Goal: Information Seeking & Learning: Learn about a topic

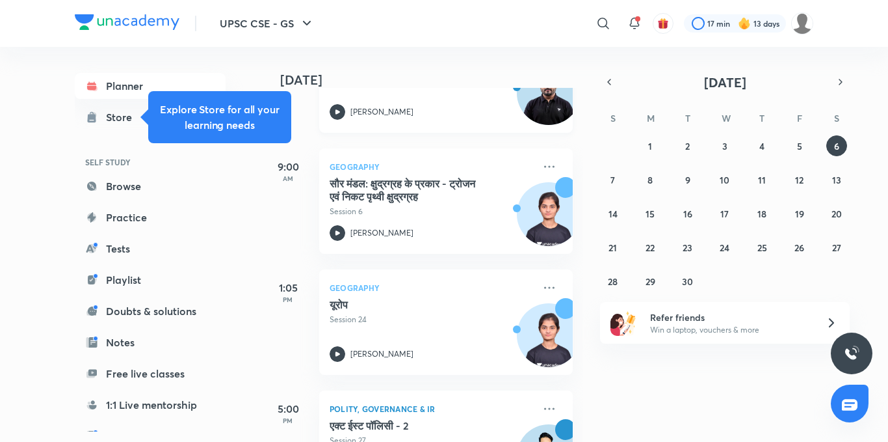
scroll to position [16, 0]
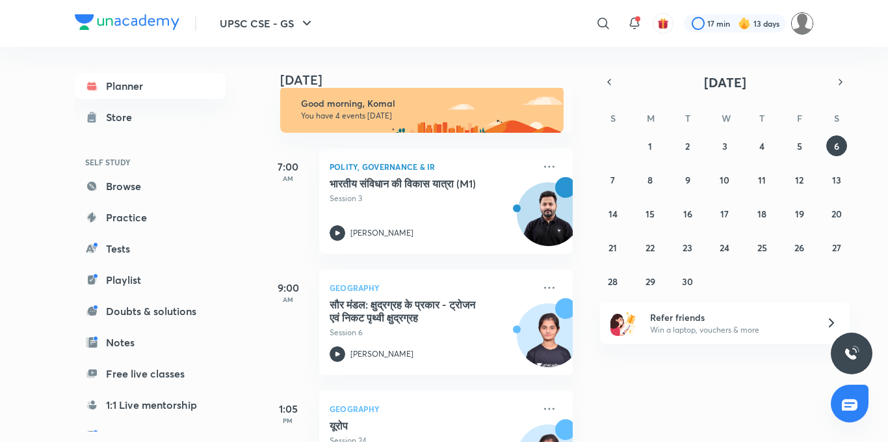
click at [799, 28] on img at bounding box center [803, 23] width 22 height 22
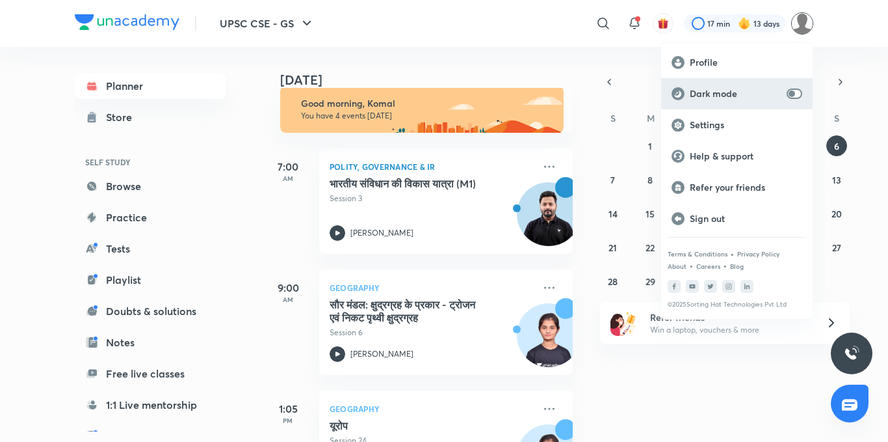
click at [787, 96] on input "checkbox" at bounding box center [792, 93] width 31 height 10
checkbox input "true"
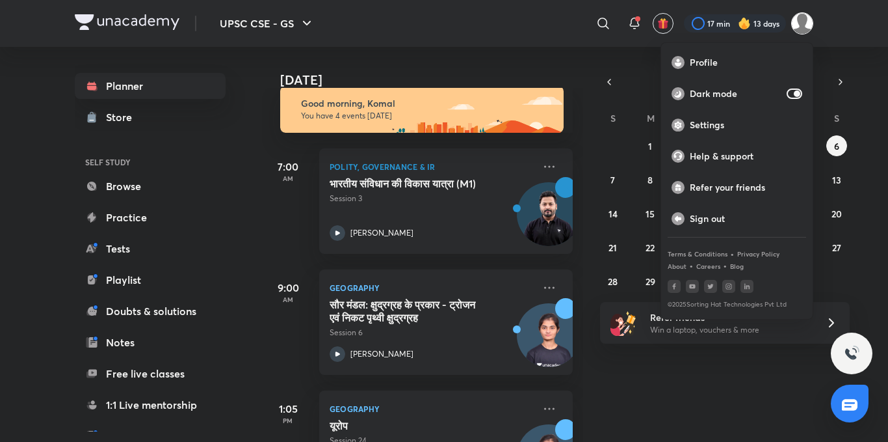
click at [456, 19] on div at bounding box center [444, 221] width 888 height 442
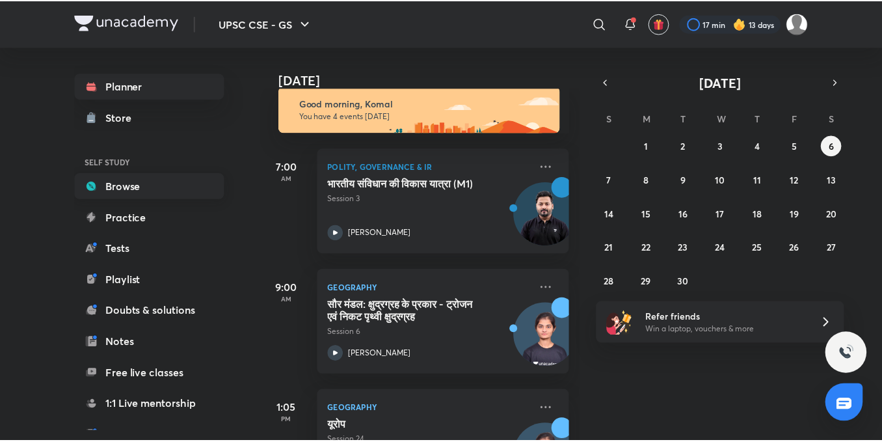
scroll to position [144, 0]
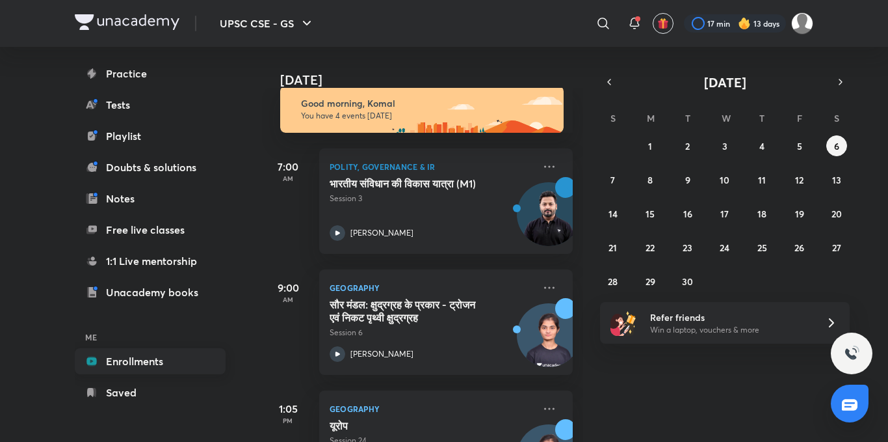
click at [150, 350] on link "Enrollments" at bounding box center [150, 361] width 151 height 26
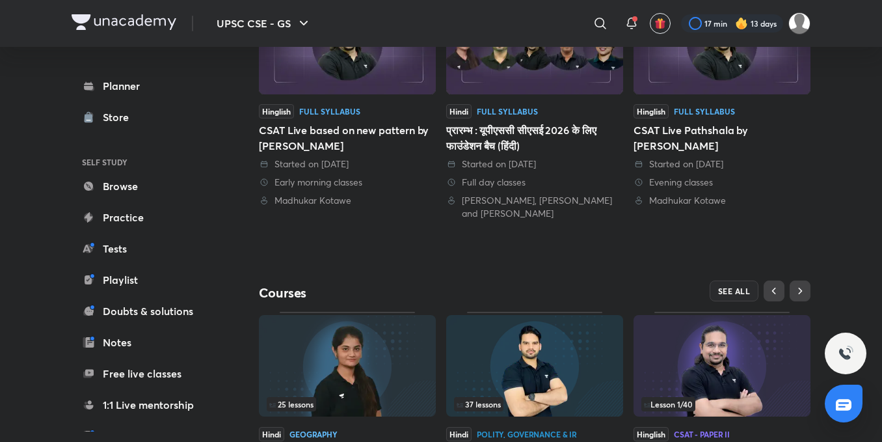
scroll to position [390, 0]
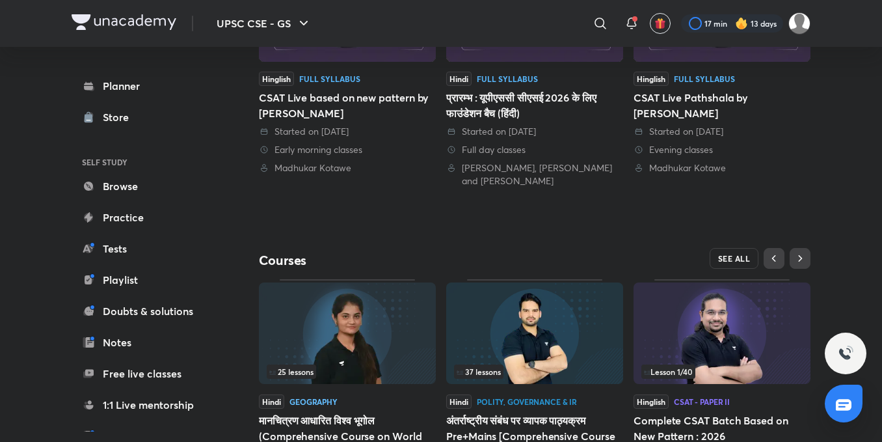
click at [753, 261] on button "SEE ALL" at bounding box center [734, 258] width 49 height 21
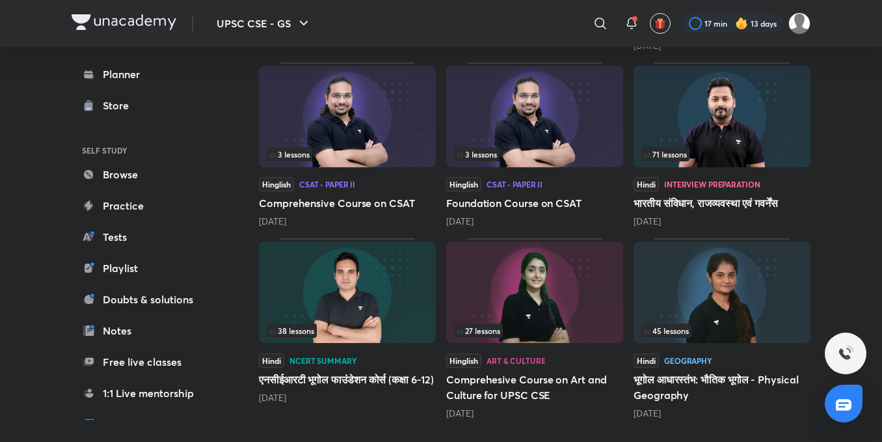
scroll to position [587, 0]
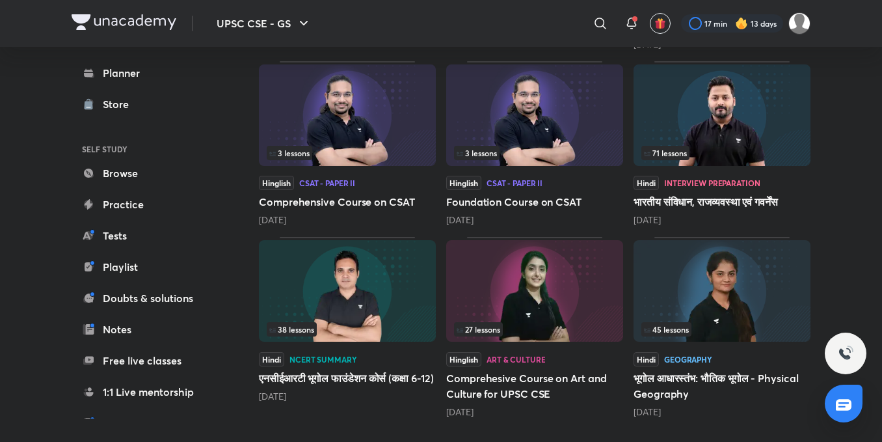
click at [699, 139] on img at bounding box center [721, 114] width 177 height 101
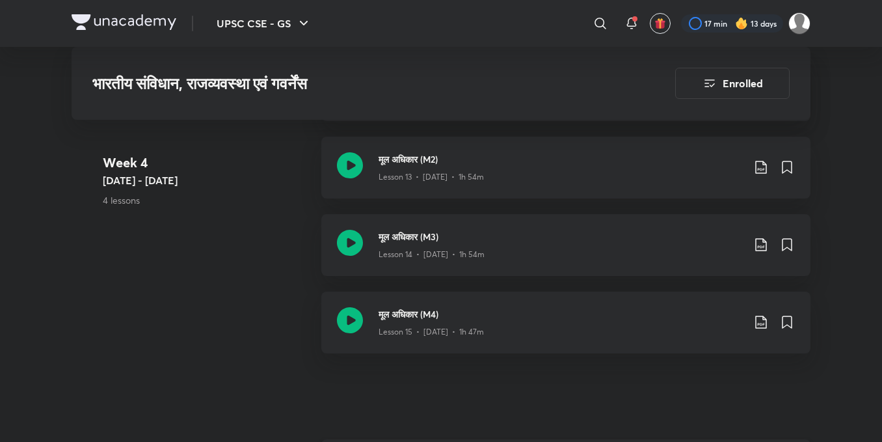
scroll to position [1821, 0]
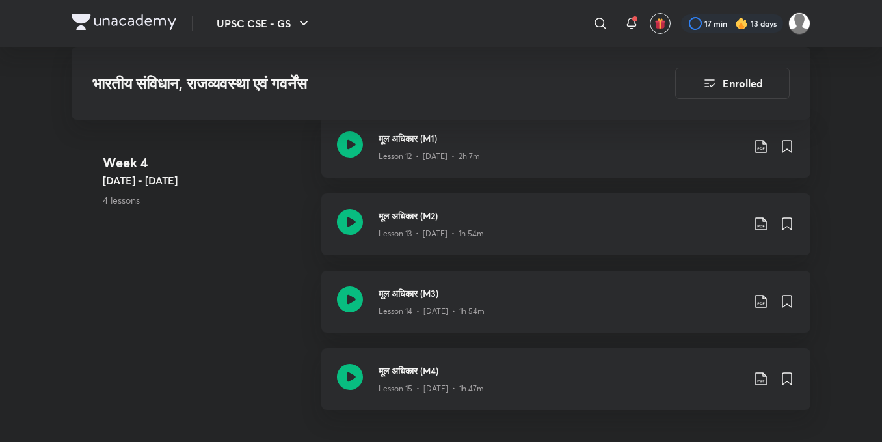
scroll to position [587, 0]
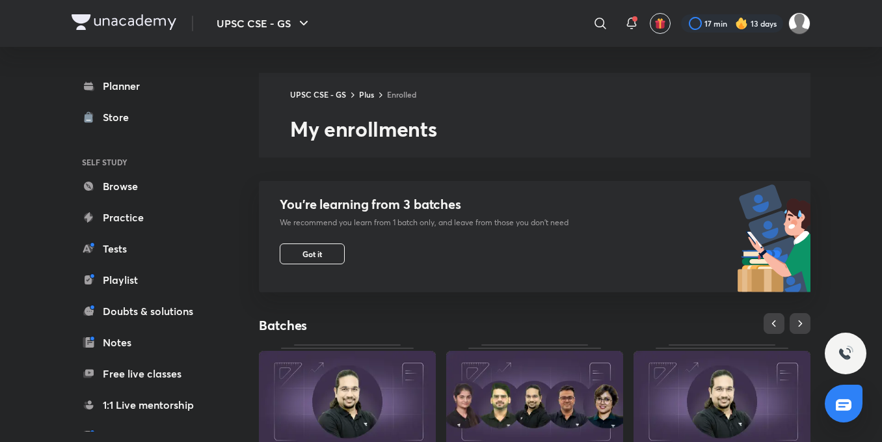
click at [117, 31] on div at bounding box center [124, 23] width 105 height 19
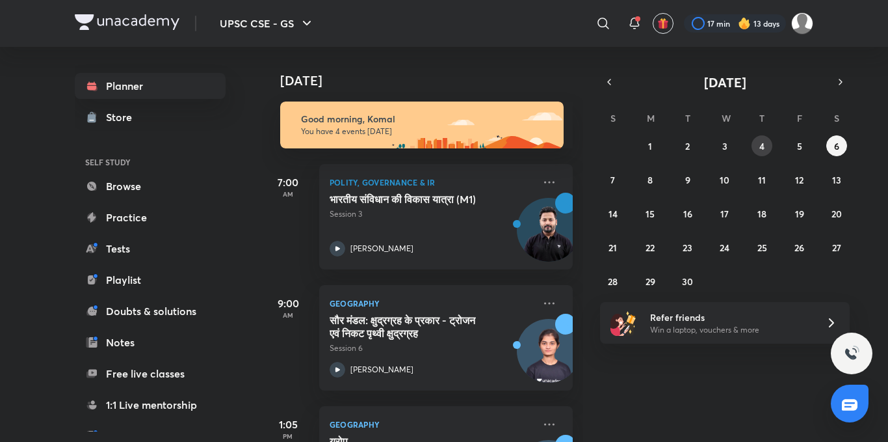
click at [760, 147] on abbr "4" at bounding box center [762, 146] width 5 height 12
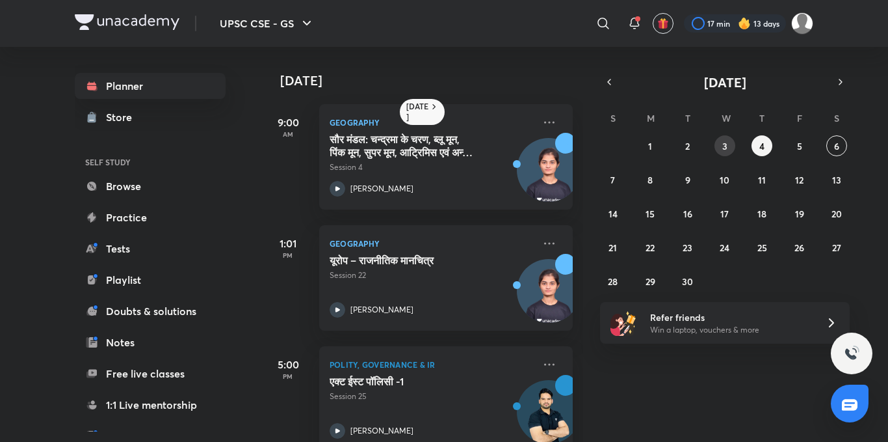
click at [716, 146] on button "3" at bounding box center [725, 145] width 21 height 21
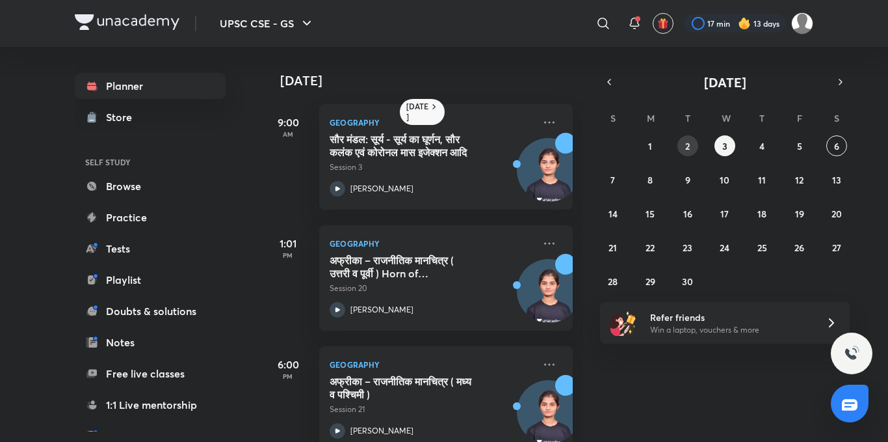
click at [682, 149] on button "2" at bounding box center [688, 145] width 21 height 21
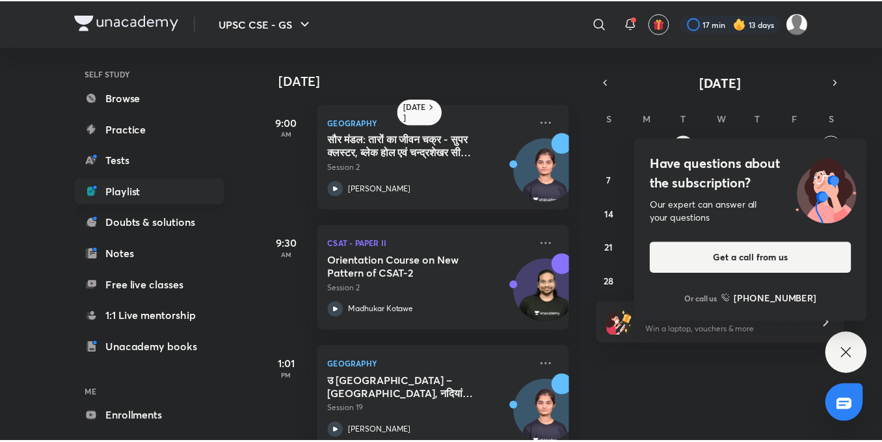
scroll to position [144, 0]
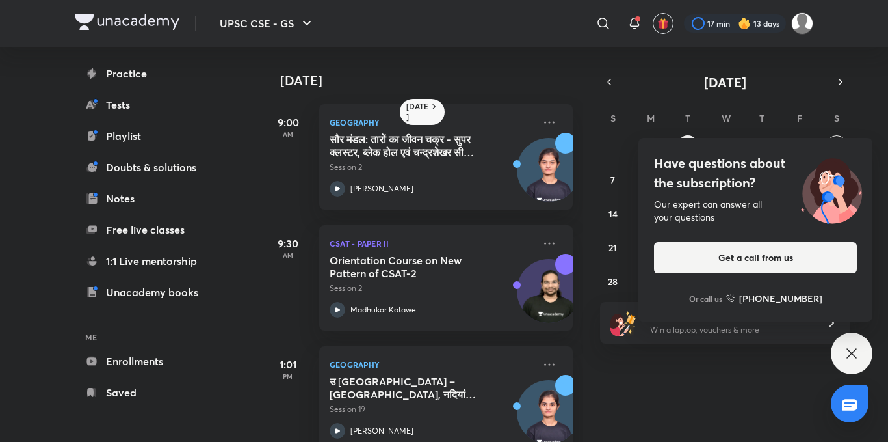
click at [857, 350] on icon at bounding box center [852, 353] width 16 height 16
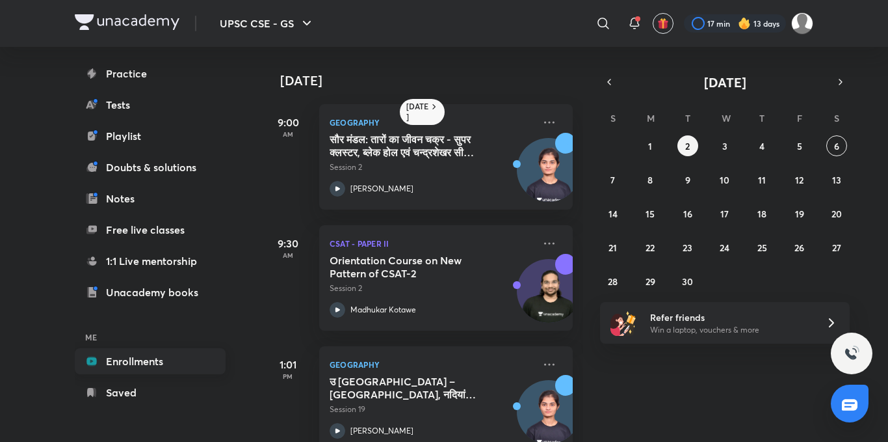
click at [98, 363] on link "Enrollments" at bounding box center [150, 361] width 151 height 26
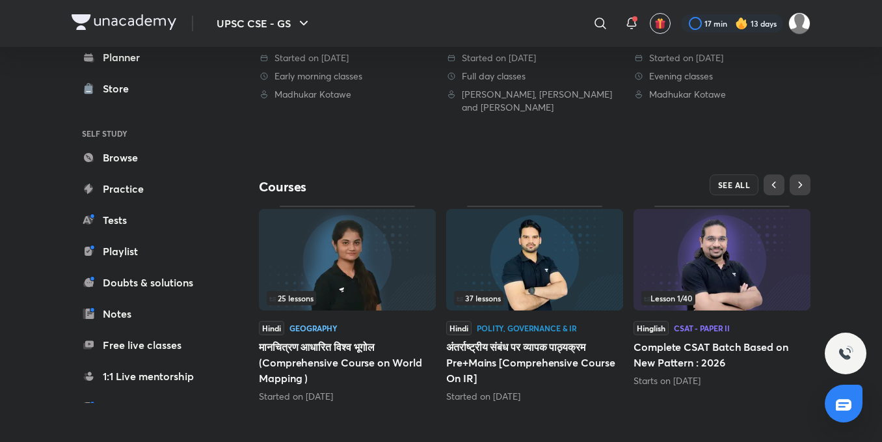
scroll to position [469, 0]
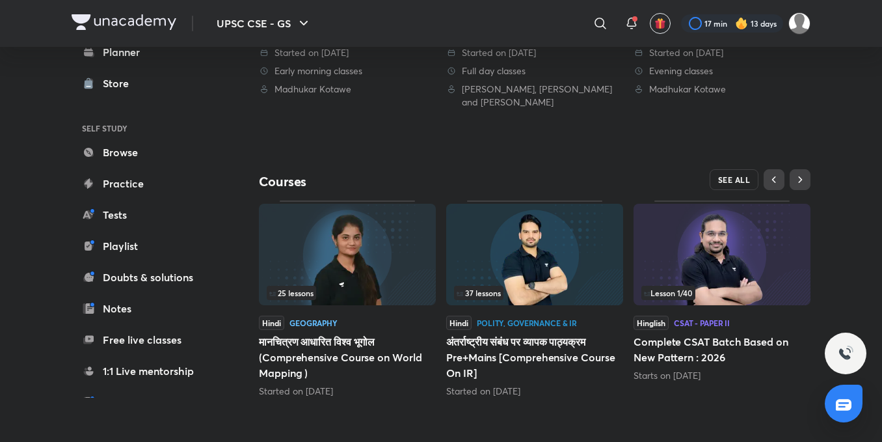
click at [724, 178] on span "SEE ALL" at bounding box center [734, 179] width 33 height 9
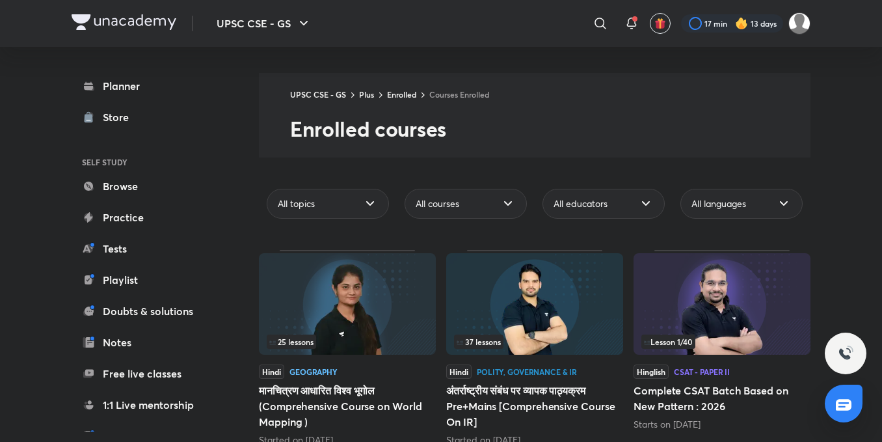
scroll to position [455, 0]
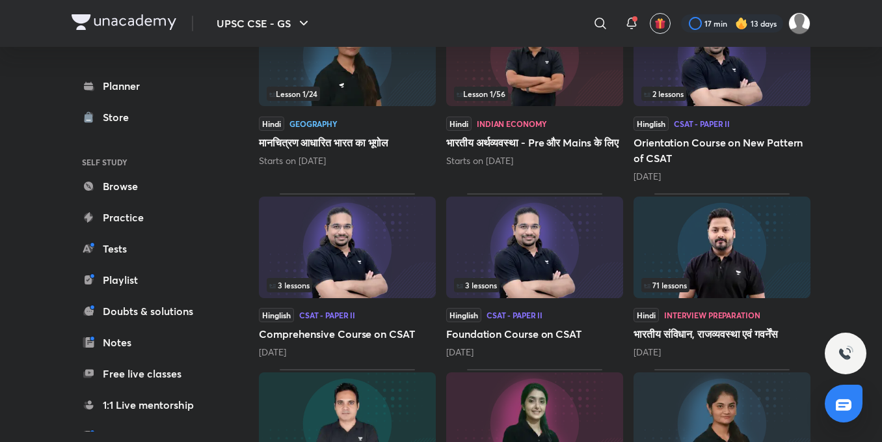
click at [661, 245] on img at bounding box center [721, 246] width 177 height 101
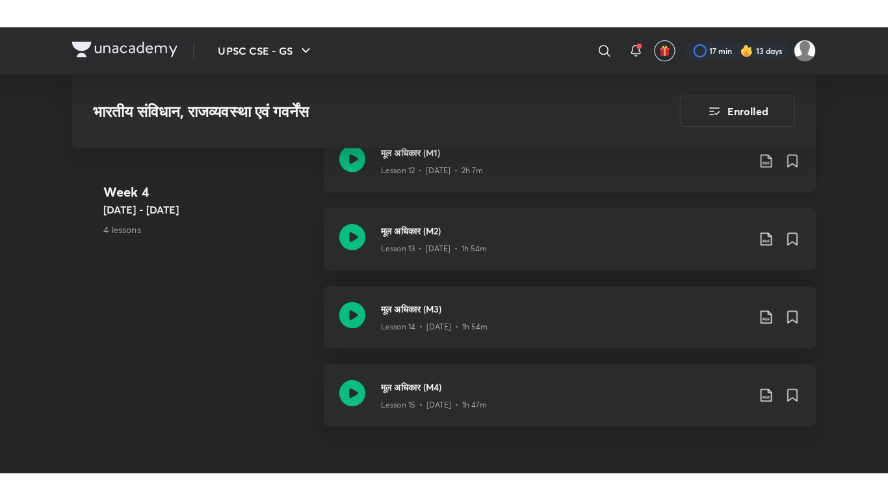
scroll to position [2146, 0]
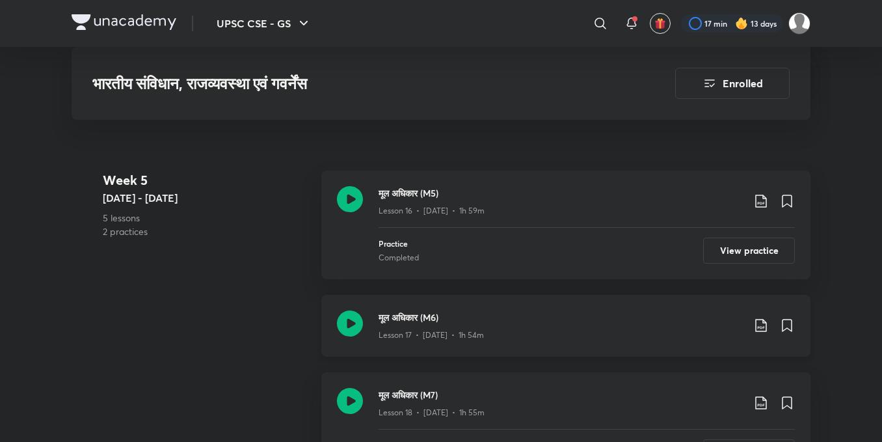
click at [357, 318] on icon at bounding box center [350, 323] width 26 height 26
